Goal: Go to known website: Access a specific website the user already knows

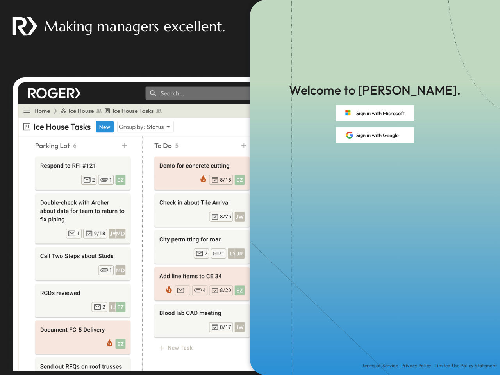
click at [250, 187] on div "Terms of Service Privacy Policy Limited Use Policy Statement" at bounding box center [375, 259] width 250 height 232
click at [375, 113] on button "Sign in with Microsoft" at bounding box center [375, 113] width 78 height 16
click at [375, 135] on button "Sign in with Google" at bounding box center [375, 135] width 78 height 16
